Goal: Information Seeking & Learning: Understand process/instructions

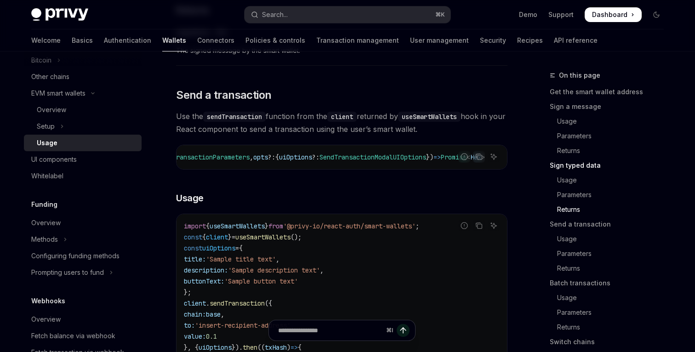
scroll to position [0, 158]
click at [335, 161] on span "SendTransactionModalUIOptions" at bounding box center [372, 157] width 107 height 8
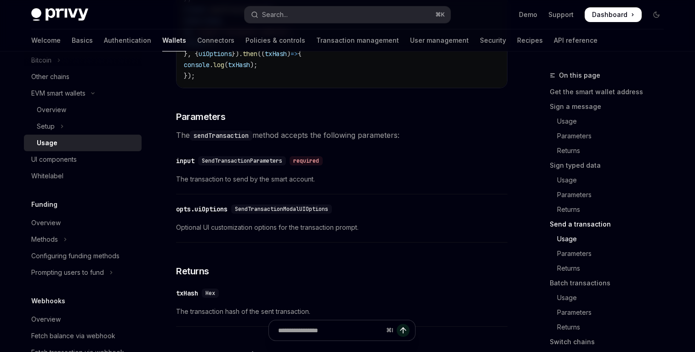
scroll to position [1593, 0]
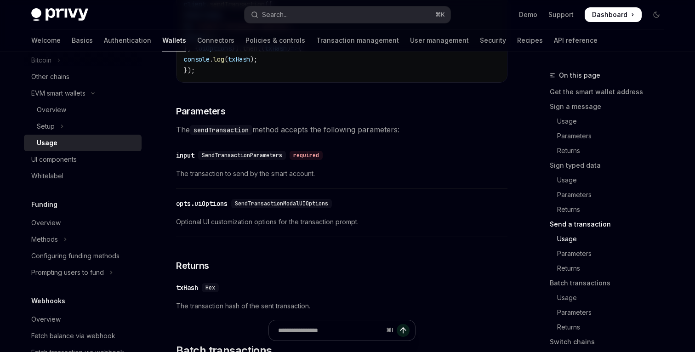
click at [301, 207] on span "SendTransactionModalUIOptions" at bounding box center [281, 203] width 93 height 7
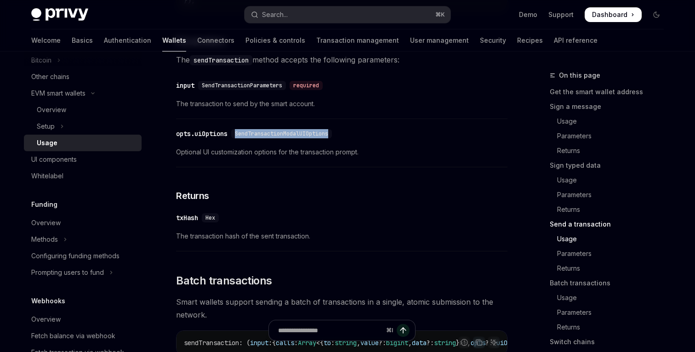
scroll to position [1670, 0]
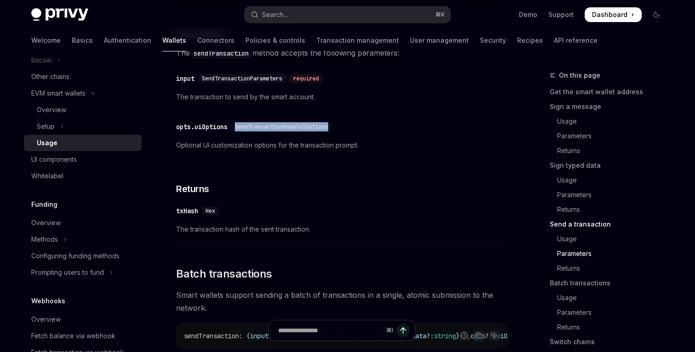
copy span "SendTransactionModalUIOptions"
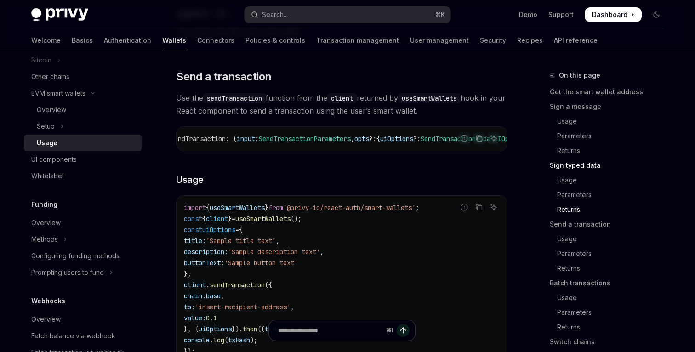
scroll to position [0, 0]
click at [210, 103] on code "sendTransaction" at bounding box center [234, 98] width 62 height 10
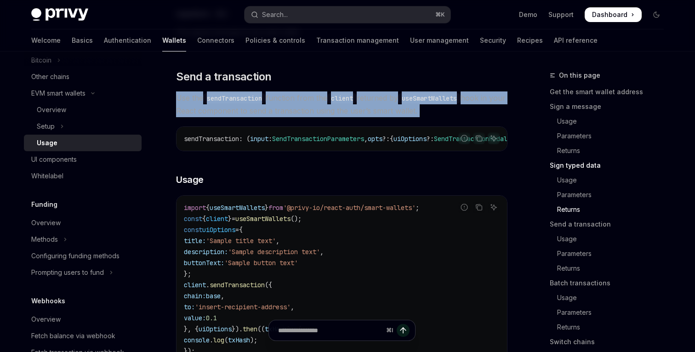
click at [210, 103] on code "sendTransaction" at bounding box center [234, 98] width 62 height 10
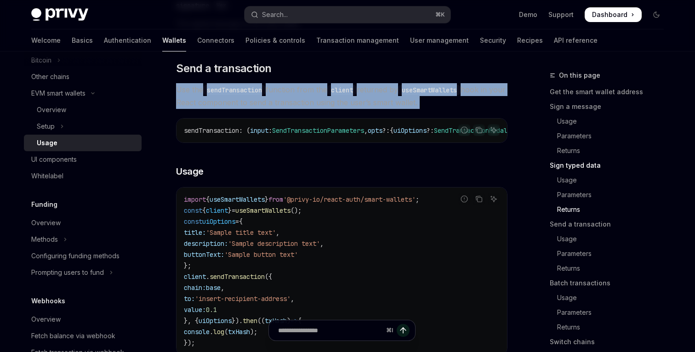
scroll to position [1325, 0]
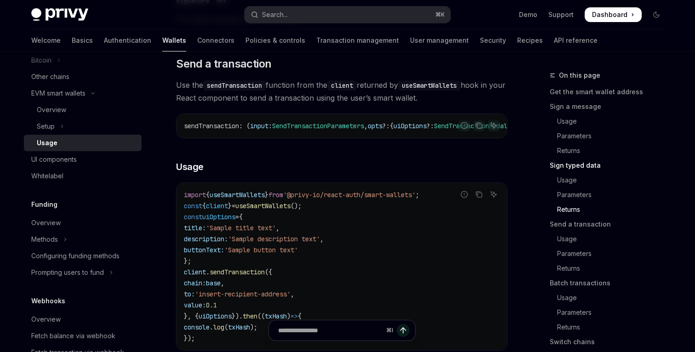
click at [313, 291] on code "import { useSmartWallets } from '@privy-io/react-auth/smart-wallets' ; const { …" at bounding box center [342, 266] width 316 height 154
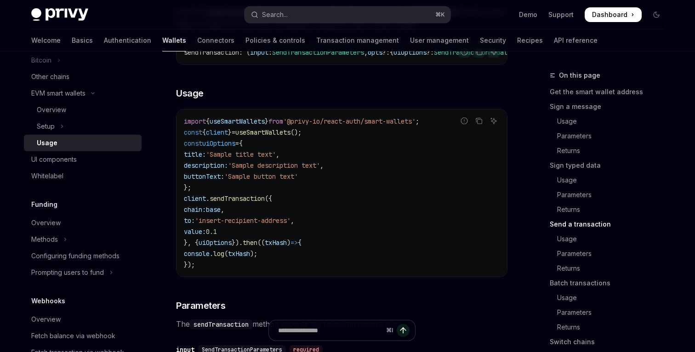
scroll to position [1356, 0]
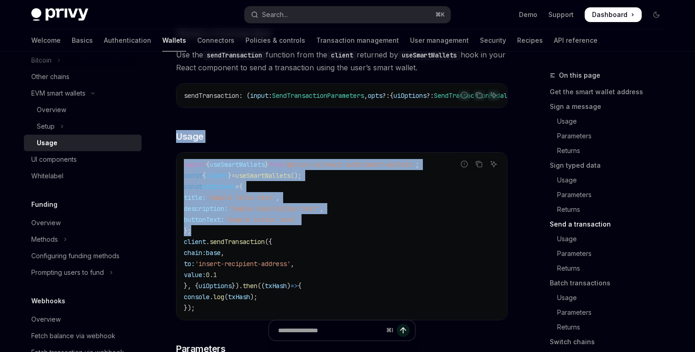
drag, startPoint x: 172, startPoint y: 147, endPoint x: 229, endPoint y: 250, distance: 117.8
click at [229, 250] on div "EVM smart wallets Using smart wallets OpenAI Open in ChatGPT OpenAI Open in Cha…" at bounding box center [255, 297] width 507 height 3166
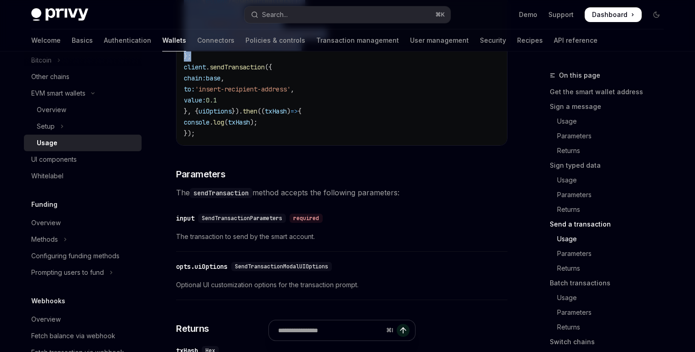
scroll to position [1553, 0]
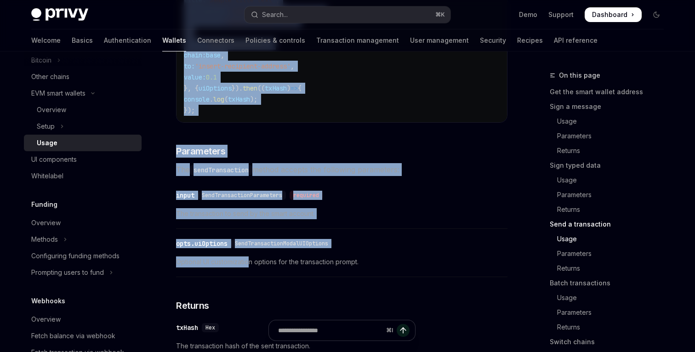
click at [249, 267] on span "Optional UI customization options for the transaction prompt." at bounding box center [341, 261] width 331 height 11
click at [364, 267] on span "Optional UI customization options for the transaction prompt." at bounding box center [341, 261] width 331 height 11
copy div "Usage Report incorrect code Copy Ask AI import { useSmartWallets } from '@privy…"
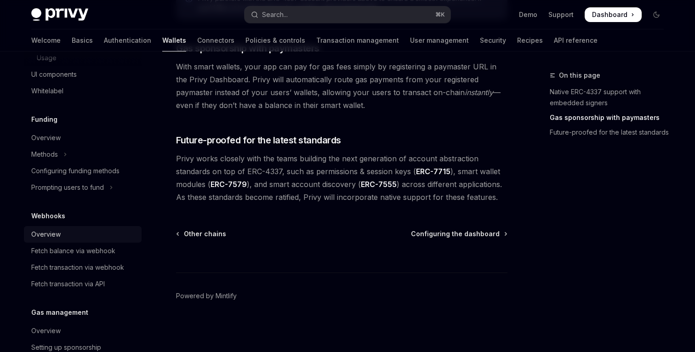
scroll to position [487, 0]
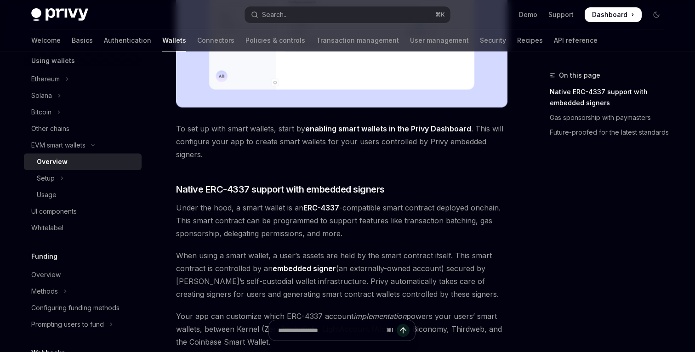
scroll to position [434, 0]
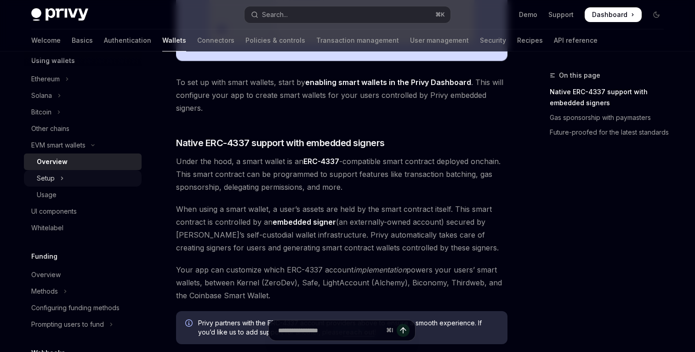
click at [74, 182] on button "Setup" at bounding box center [83, 178] width 118 height 17
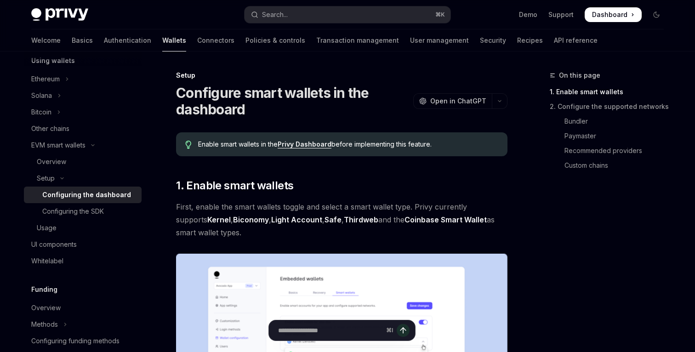
click at [73, 192] on div "Configuring the dashboard" at bounding box center [86, 194] width 89 height 11
click at [55, 225] on div "Usage" at bounding box center [47, 227] width 20 height 11
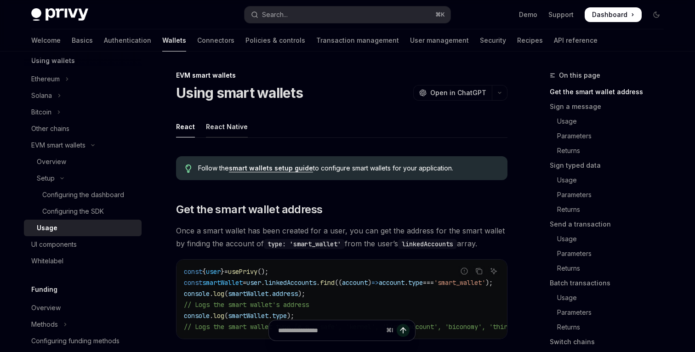
click at [229, 130] on div "React Native" at bounding box center [227, 127] width 42 height 22
click at [229, 124] on div "React Native" at bounding box center [227, 127] width 42 height 22
type textarea "*"
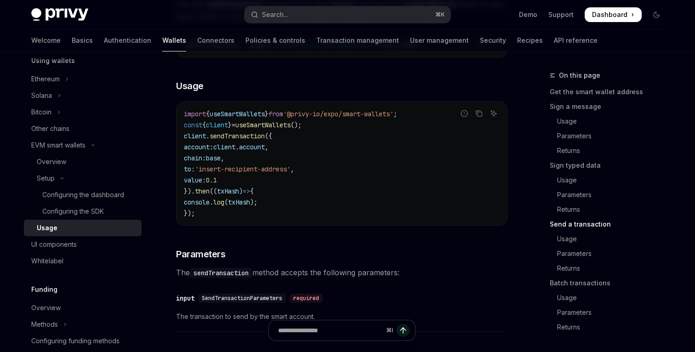
scroll to position [1201, 0]
